Goal: Transaction & Acquisition: Book appointment/travel/reservation

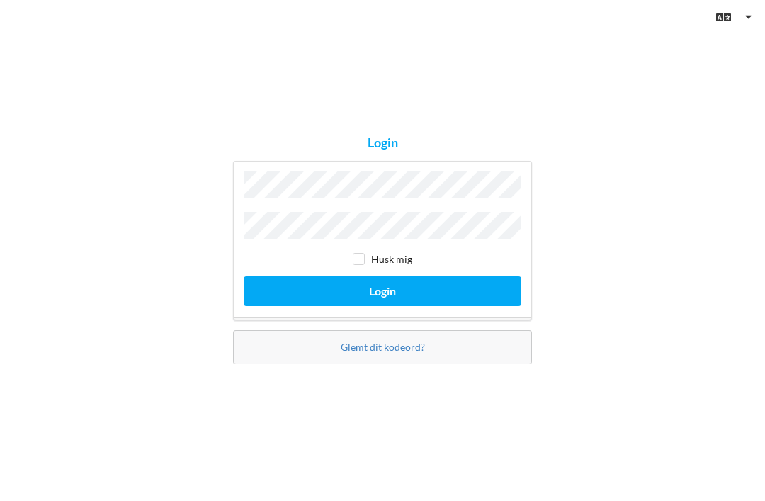
click at [357, 265] on input "checkbox" at bounding box center [359, 259] width 12 height 12
checkbox input "true"
click at [491, 305] on button "Login" at bounding box center [383, 290] width 278 height 29
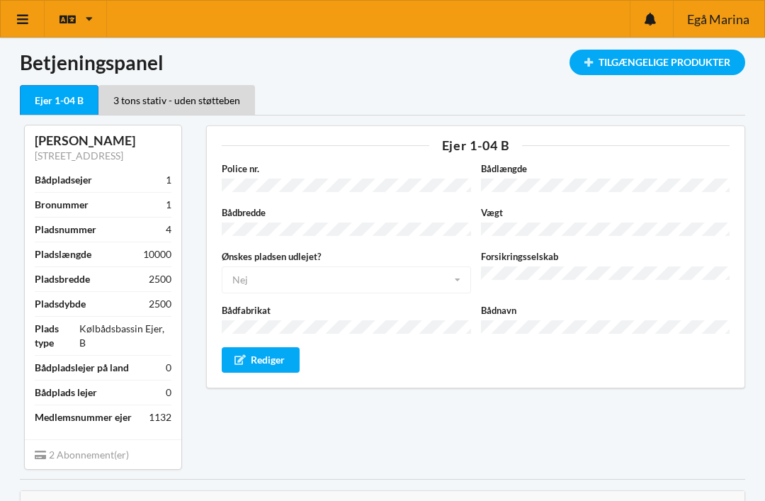
click at [701, 69] on div "Tilgængelige Produkter" at bounding box center [657, 62] width 176 height 25
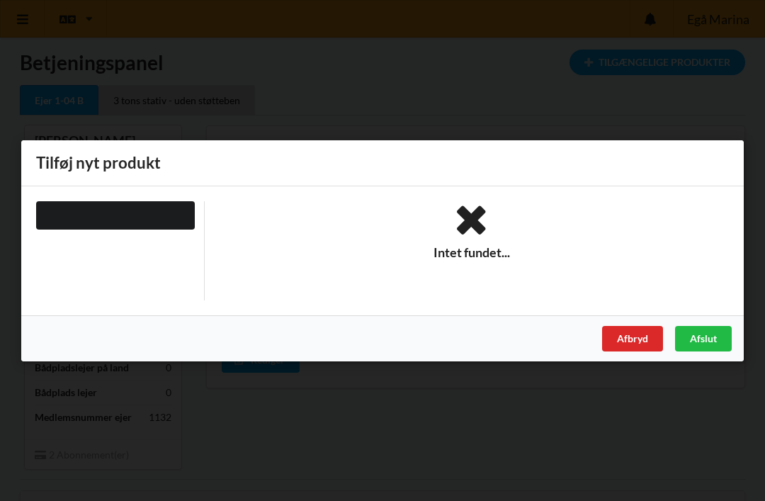
click at [673, 130] on div "Handelsbetingelser Ved at benytte dig af Virksomhedens juridiske navn services …" at bounding box center [382, 250] width 765 height 501
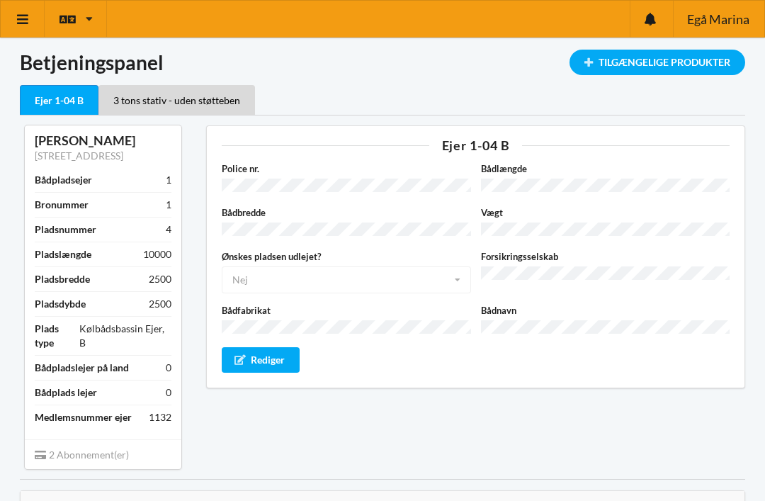
click at [30, 19] on link at bounding box center [23, 19] width 44 height 36
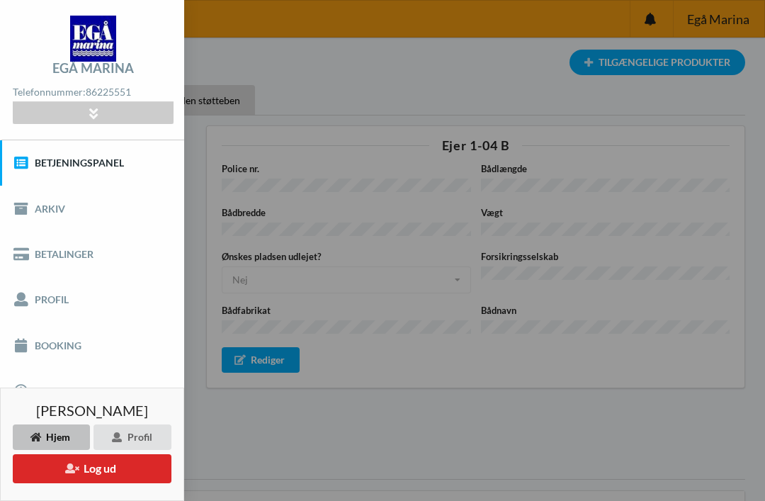
click at [52, 351] on link "Booking" at bounding box center [92, 344] width 184 height 45
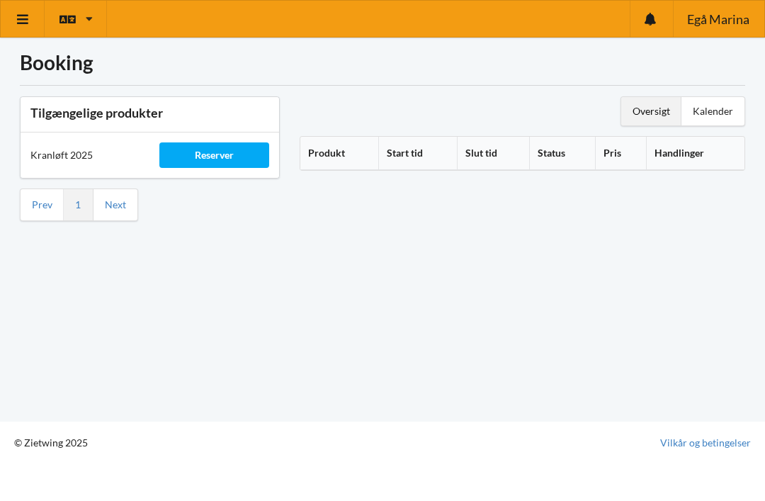
click at [213, 149] on div "Reserver" at bounding box center [213, 154] width 109 height 25
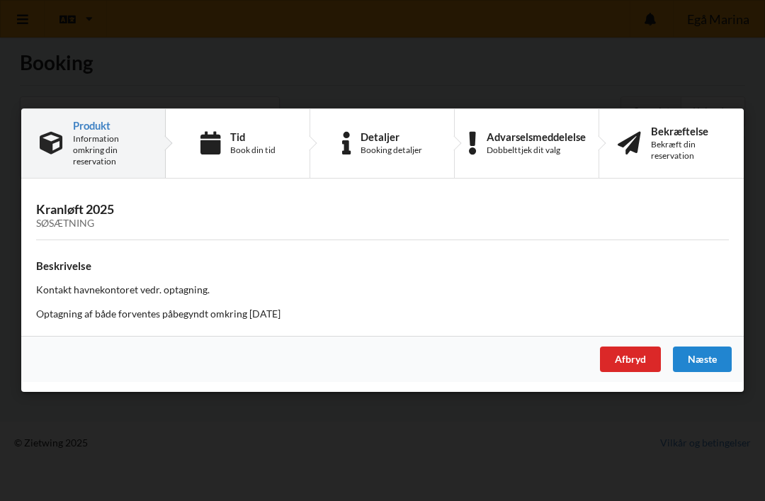
click at [232, 142] on div "Tid" at bounding box center [252, 136] width 45 height 11
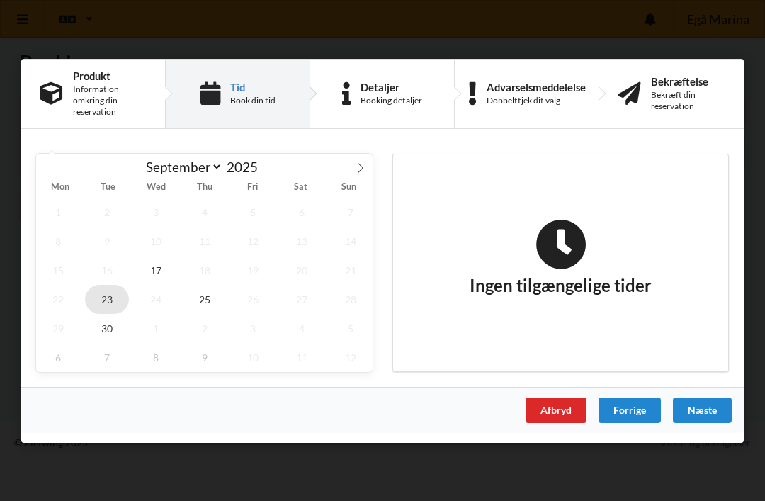
click at [109, 300] on span "23" at bounding box center [107, 298] width 44 height 29
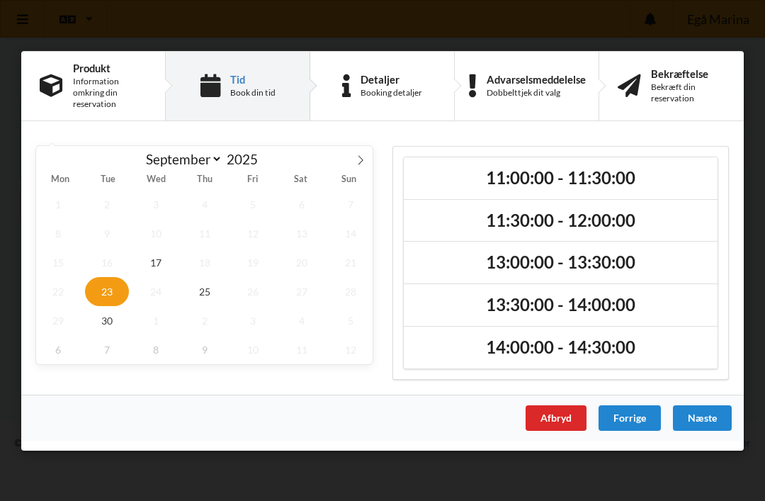
click at [365, 169] on span at bounding box center [360, 157] width 24 height 24
select select "9"
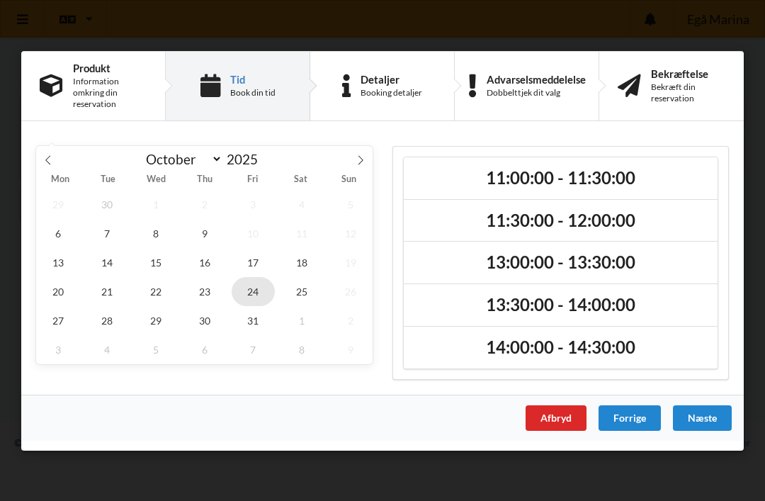
click at [258, 295] on span "24" at bounding box center [254, 290] width 44 height 29
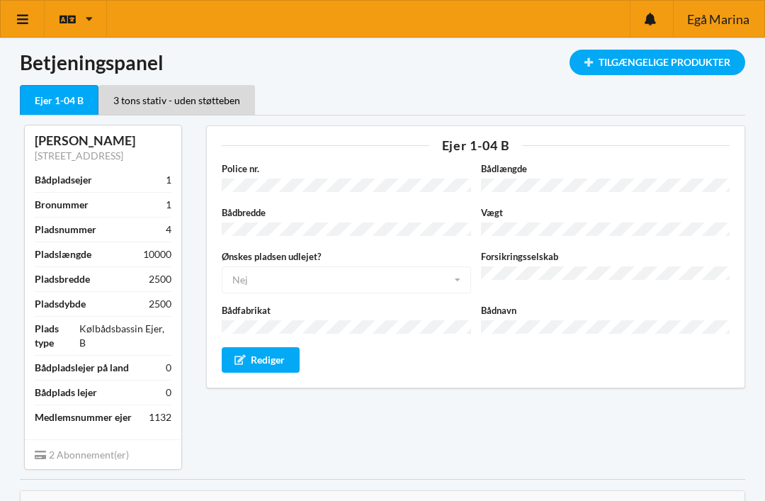
click at [641, 64] on div "Tilgængelige Produkter" at bounding box center [657, 62] width 176 height 25
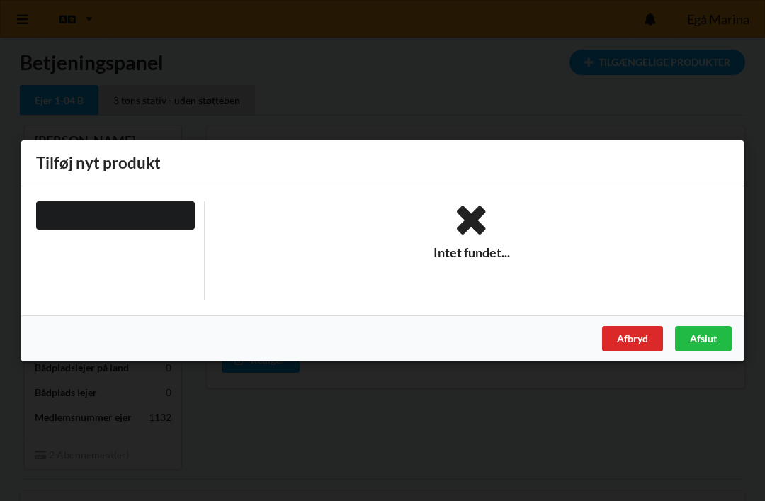
click at [630, 341] on div "Afbryd" at bounding box center [632, 337] width 61 height 25
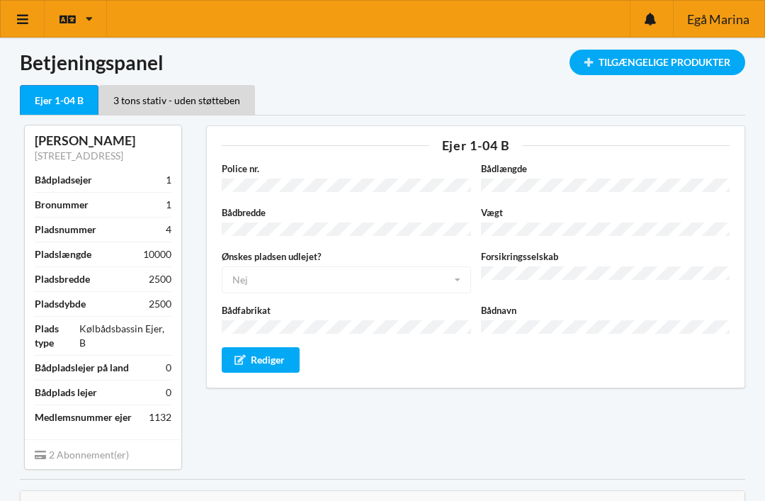
click at [7, 23] on link at bounding box center [23, 19] width 44 height 36
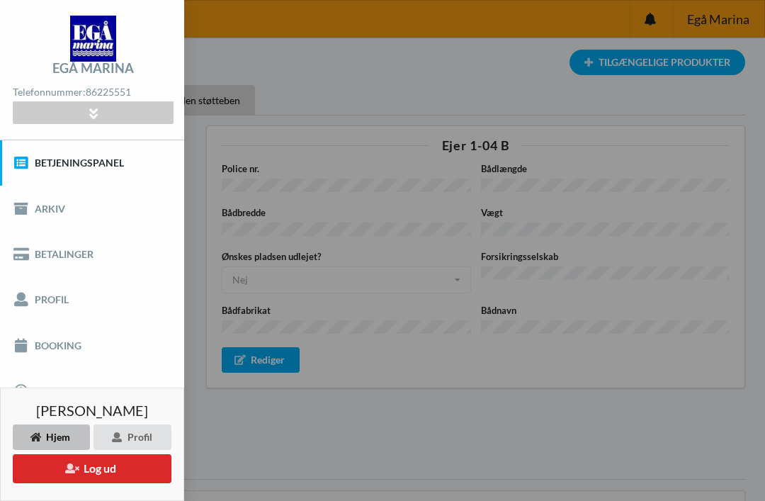
click at [25, 353] on link "Booking" at bounding box center [92, 344] width 184 height 45
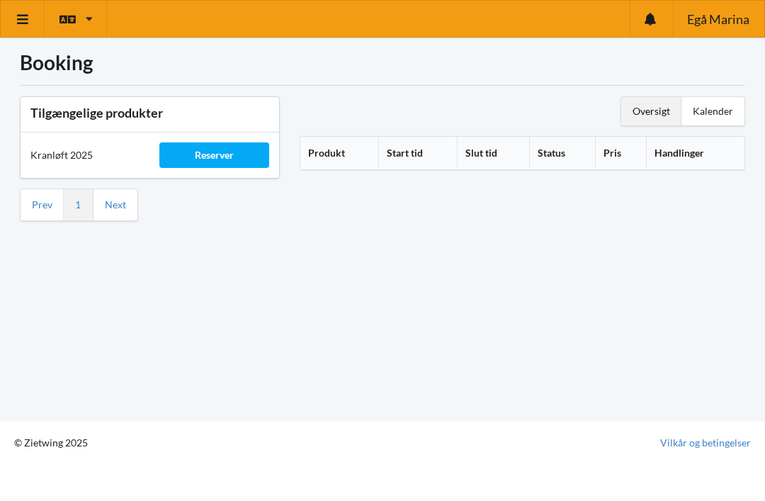
click at [222, 148] on div "Reserver" at bounding box center [213, 154] width 109 height 25
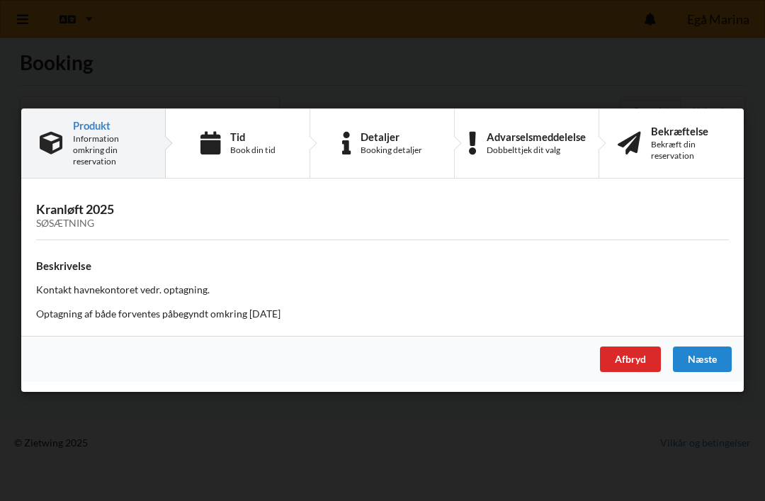
click at [227, 142] on div "Tid Book din tid" at bounding box center [238, 143] width 144 height 69
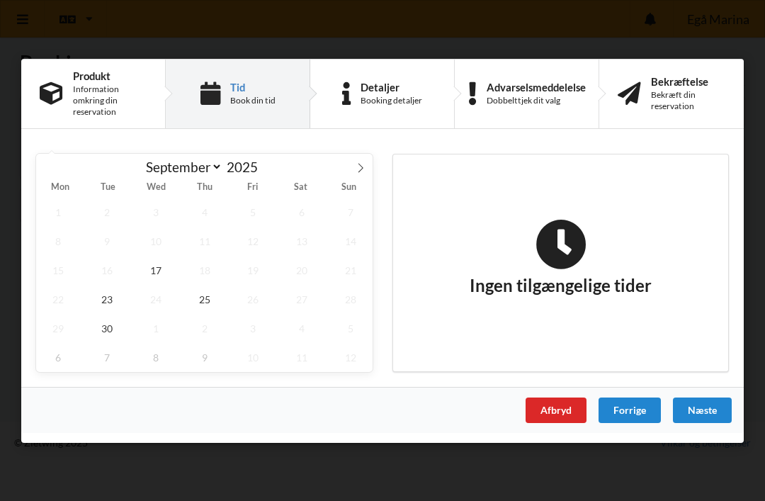
click at [361, 166] on icon at bounding box center [360, 167] width 5 height 9
select select "9"
click at [156, 271] on span "15" at bounding box center [156, 269] width 44 height 29
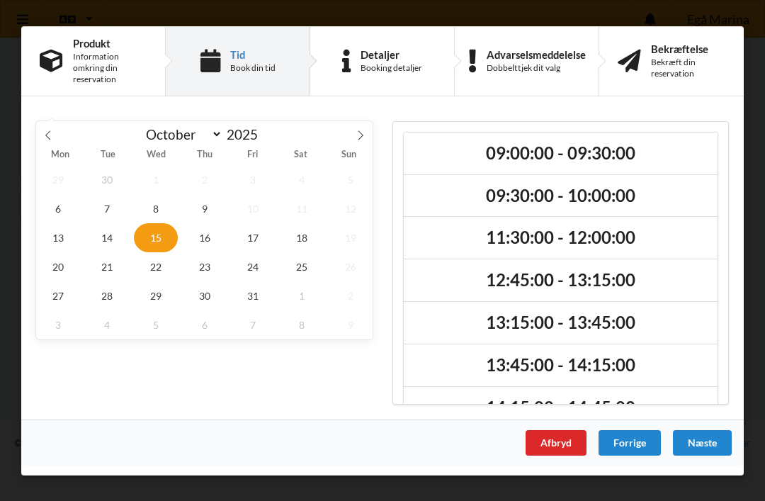
click at [680, 162] on h2 "09:00:00 - 09:30:00" at bounding box center [561, 153] width 294 height 22
click at [691, 196] on h2 "09:30:00 - 10:00:00" at bounding box center [561, 195] width 294 height 22
click at [249, 237] on span "17" at bounding box center [254, 236] width 44 height 29
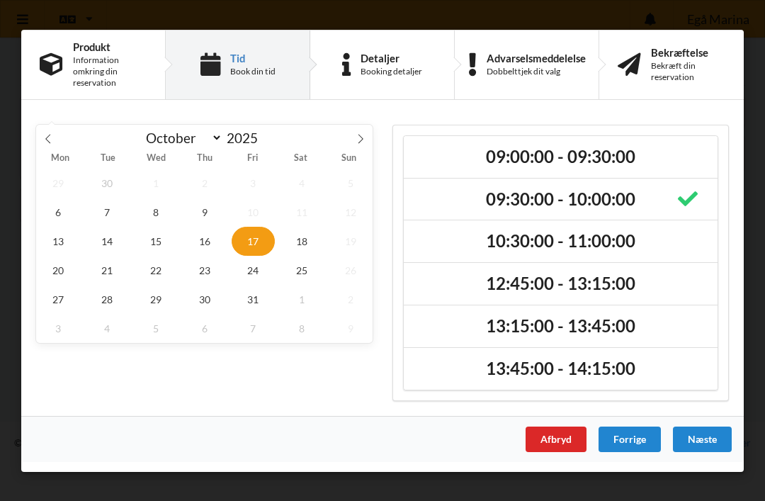
click at [709, 436] on div "Næste" at bounding box center [702, 438] width 59 height 25
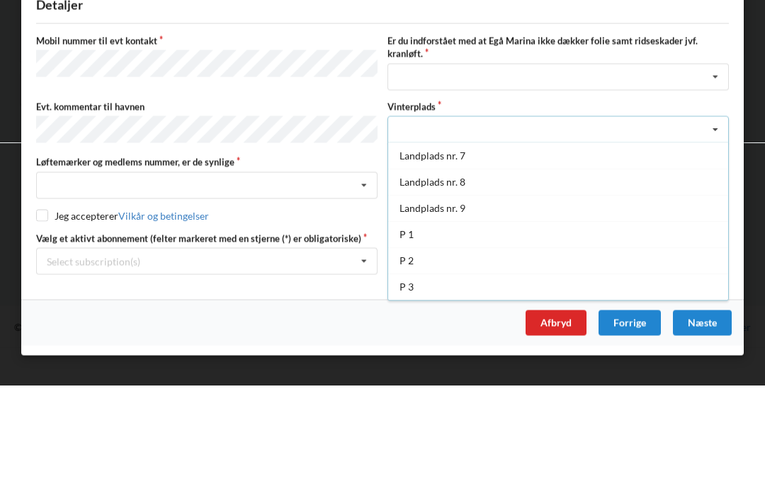
scroll to position [156, 0]
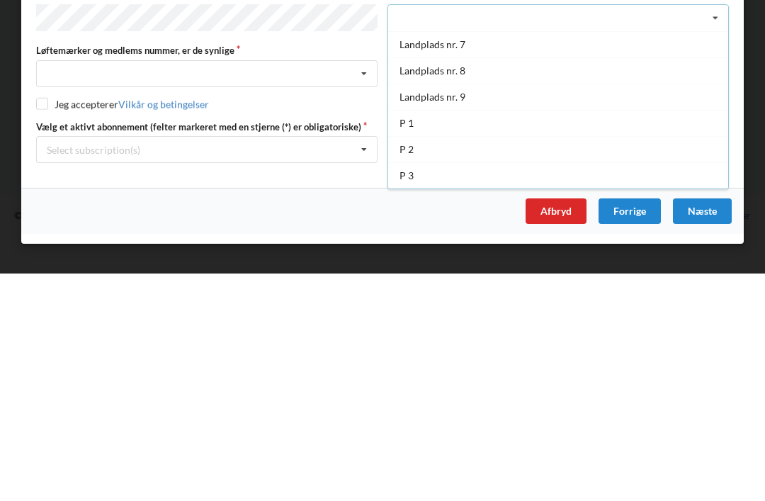
click at [285, 324] on div "Jeg accepterer Vilkår og betingelser" at bounding box center [382, 331] width 693 height 14
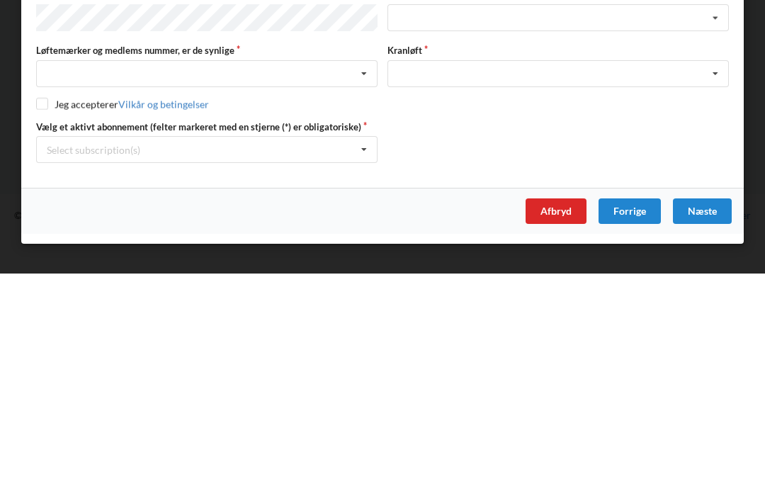
scroll to position [20, 0]
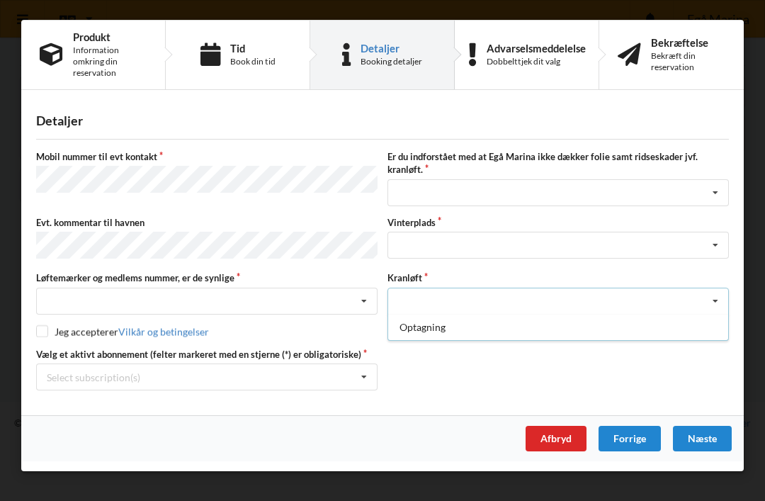
click at [627, 331] on div "Optagning" at bounding box center [558, 327] width 340 height 26
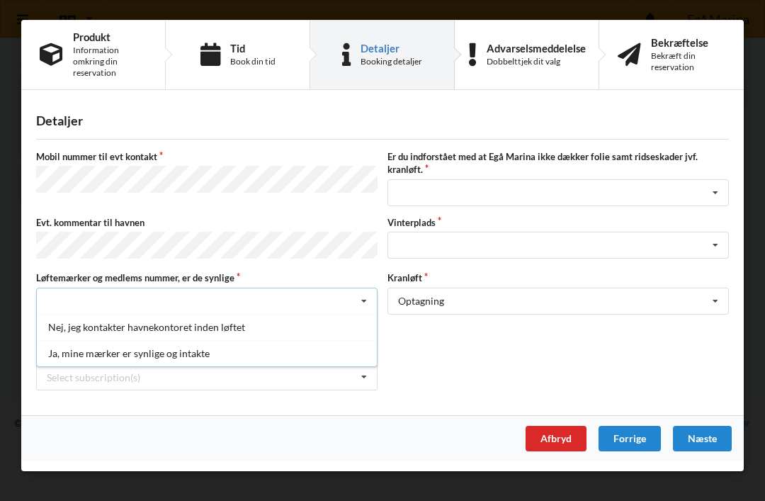
click at [96, 353] on div "Ja, mine mærker er synlige og intakte" at bounding box center [207, 353] width 340 height 26
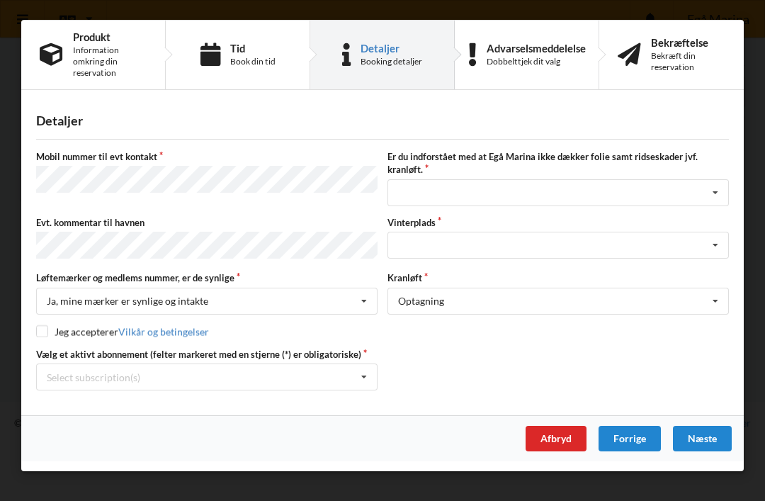
click at [56, 335] on label "Jeg accepterer Vilkår og betingelser" at bounding box center [122, 331] width 173 height 12
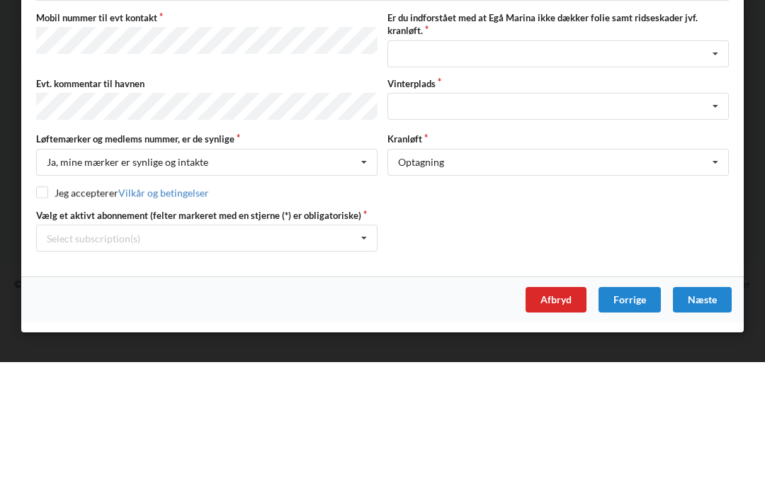
click at [704, 324] on div "Jeg accepterer Vilkår og betingelser" at bounding box center [382, 331] width 693 height 14
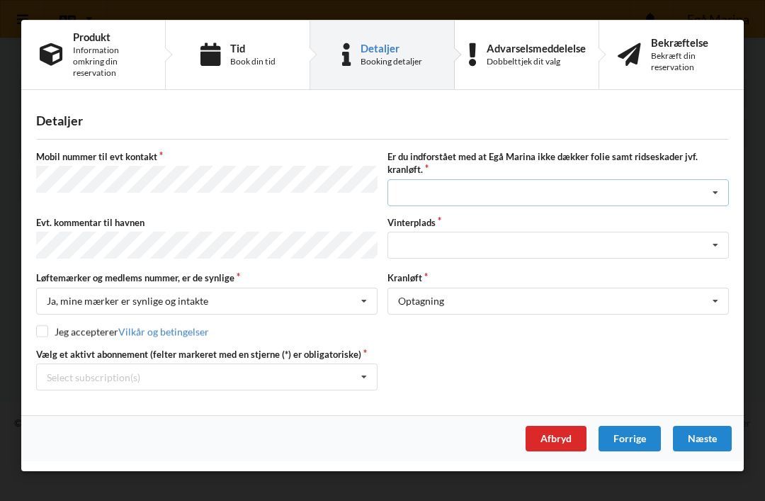
click at [706, 196] on icon at bounding box center [715, 193] width 21 height 26
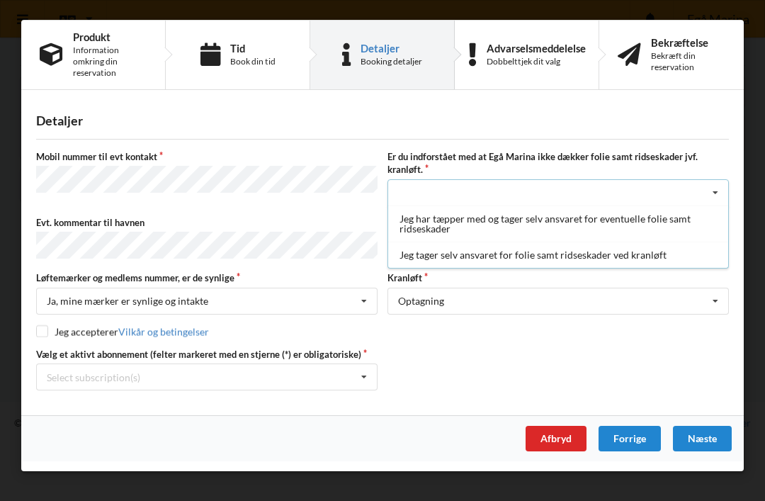
click at [668, 260] on div "Jeg tager selv ansvaret for folie samt ridseskader ved kranløft" at bounding box center [558, 254] width 340 height 26
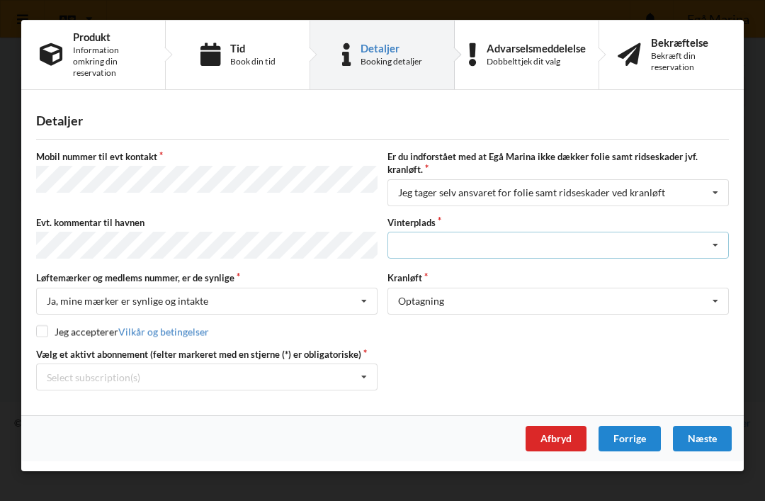
click at [712, 245] on icon at bounding box center [715, 245] width 21 height 26
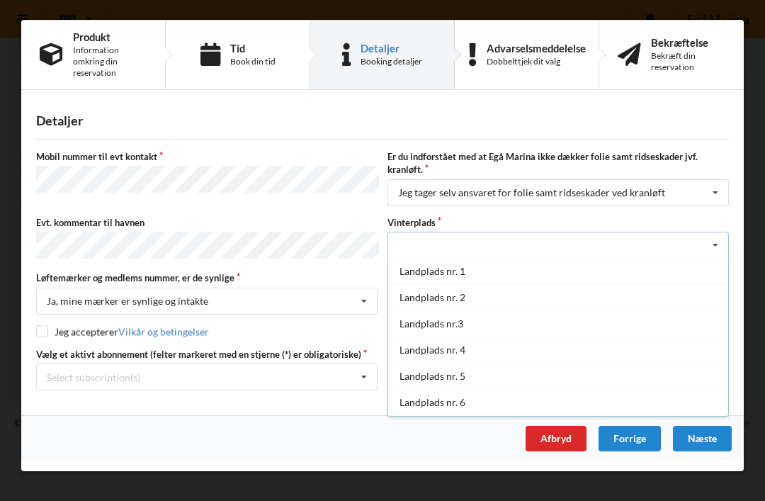
scroll to position [0, 0]
click at [715, 144] on div "Detaljer Mobil nummer til evt kontakt Er du indforstået med at Egå Marina ikke …" at bounding box center [382, 258] width 722 height 316
